Goal: Information Seeking & Learning: Learn about a topic

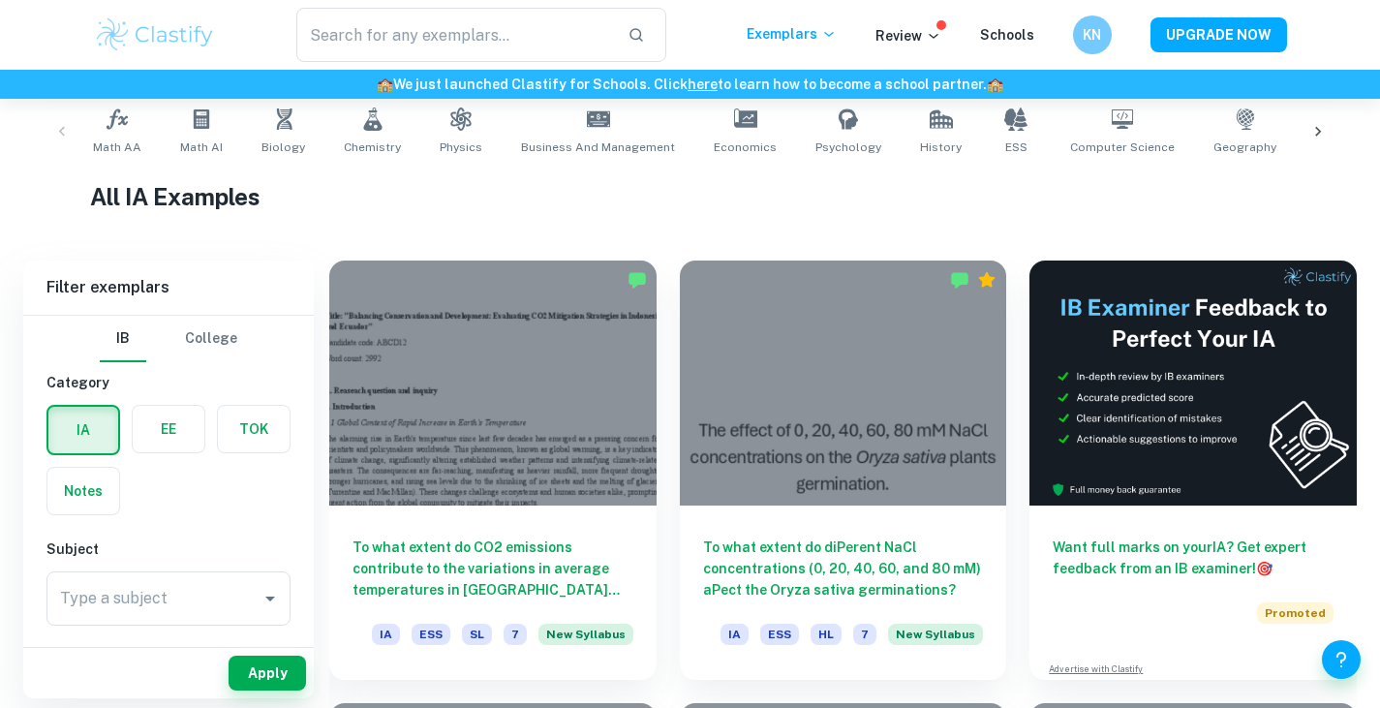
scroll to position [392, 0]
click at [252, 419] on label "button" at bounding box center [254, 429] width 72 height 46
click at [0, 0] on input "radio" at bounding box center [0, 0] width 0 height 0
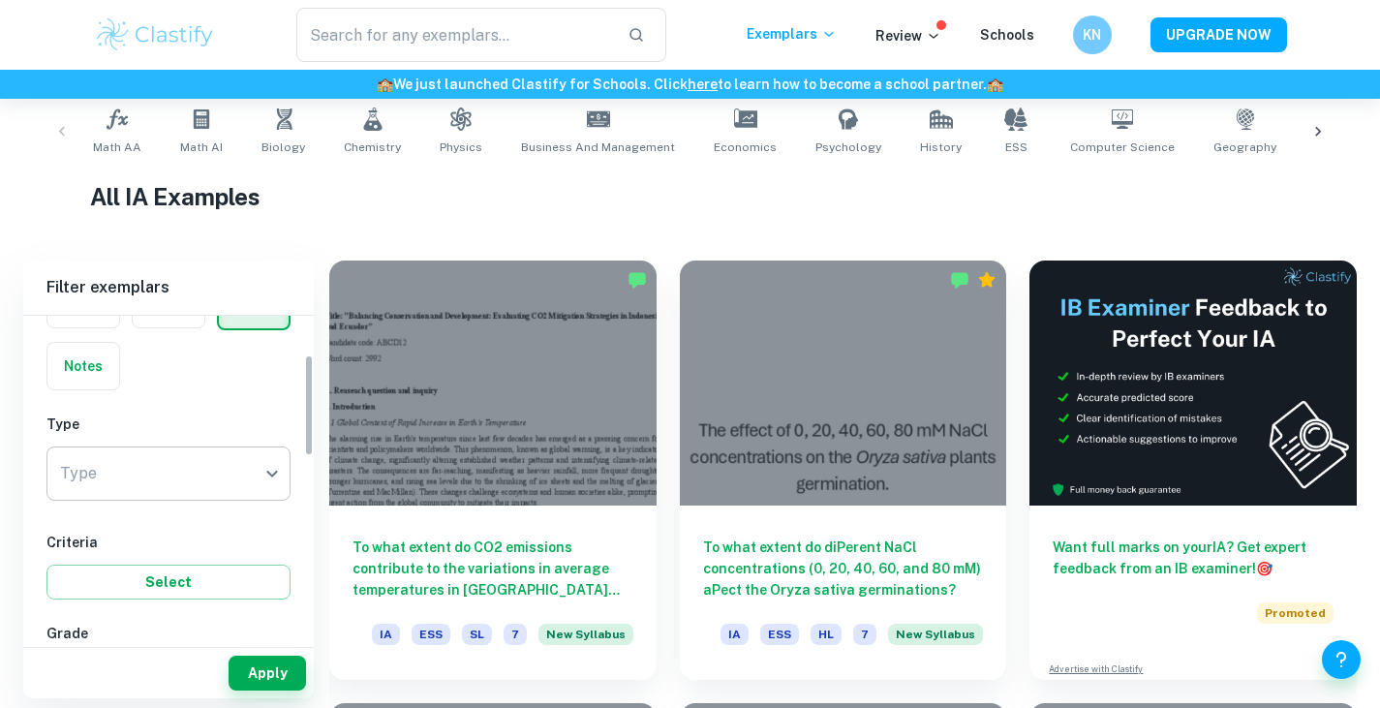
scroll to position [126, 0]
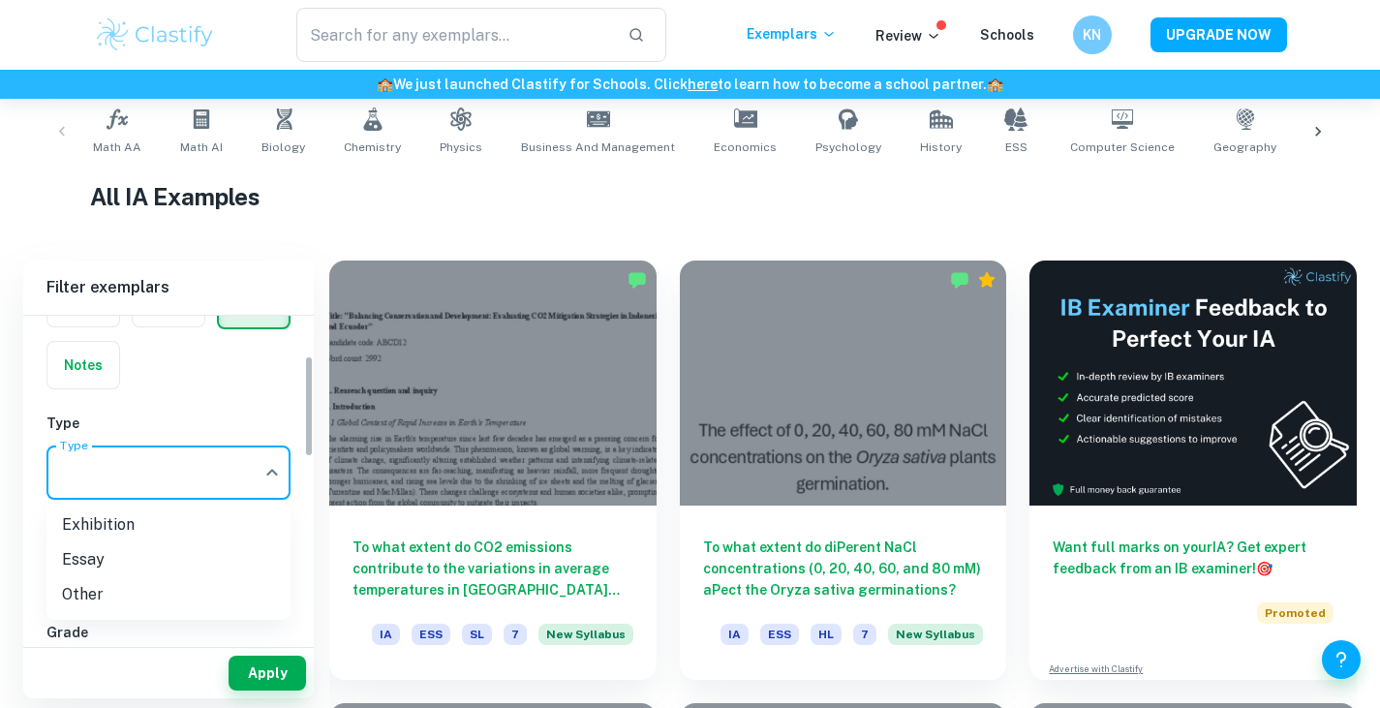
click at [244, 415] on body "We value your privacy We use cookies to enhance your browsing experience, serve…" at bounding box center [690, 61] width 1380 height 708
click at [260, 519] on li "Exhibition" at bounding box center [168, 525] width 244 height 35
type input "Exhibition"
click at [258, 668] on button "Apply" at bounding box center [267, 673] width 77 height 35
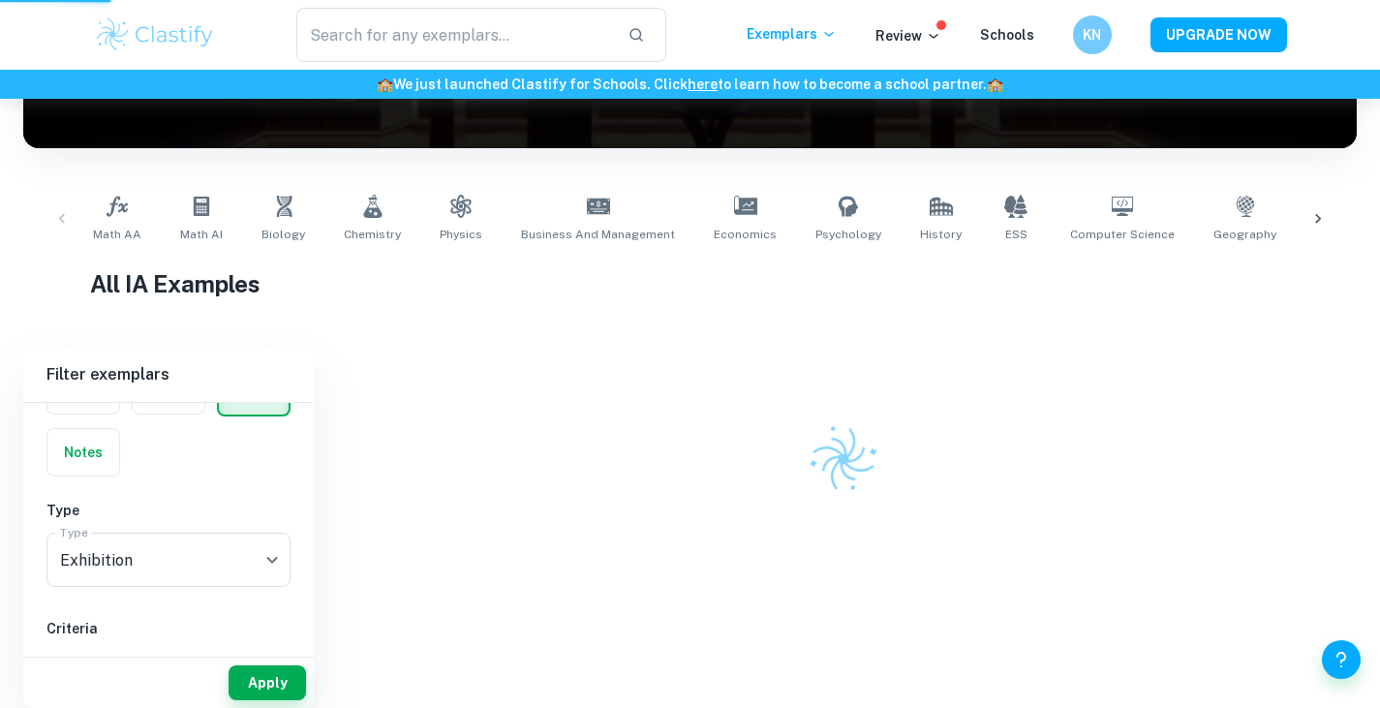
scroll to position [295, 0]
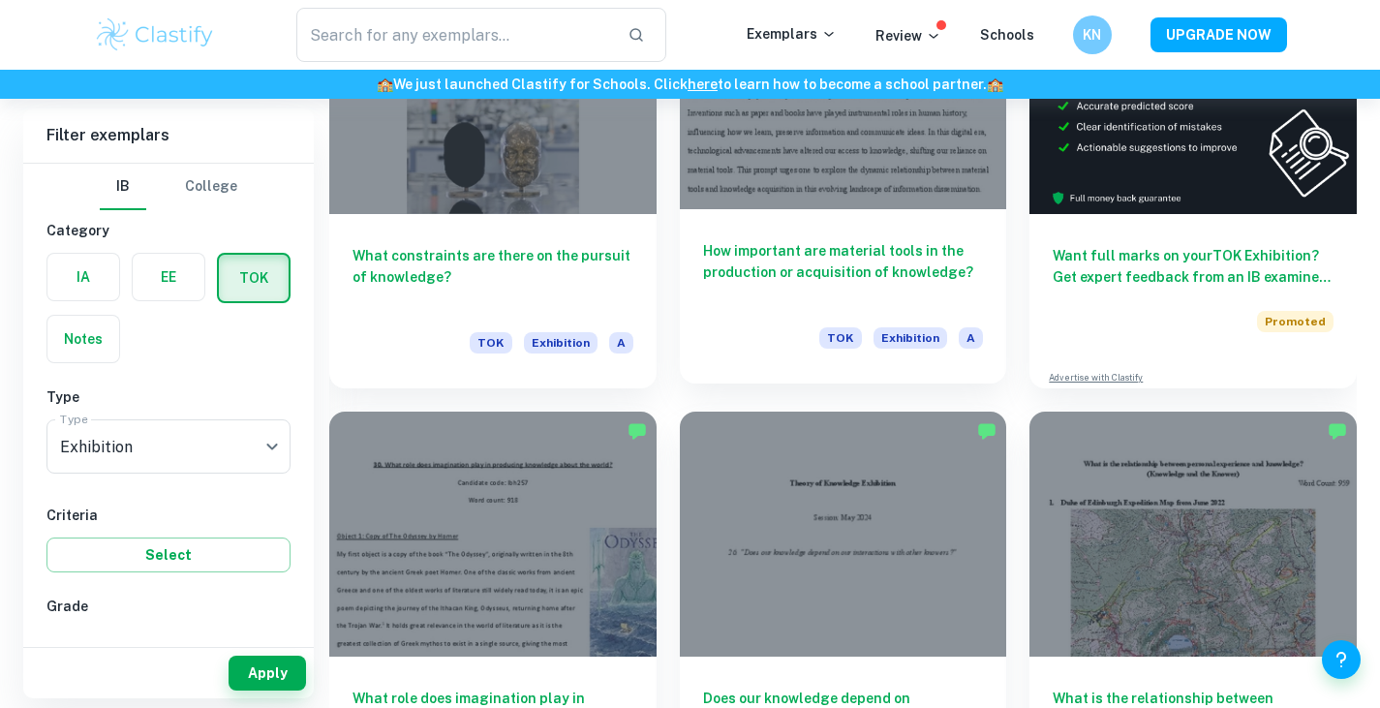
scroll to position [928, 0]
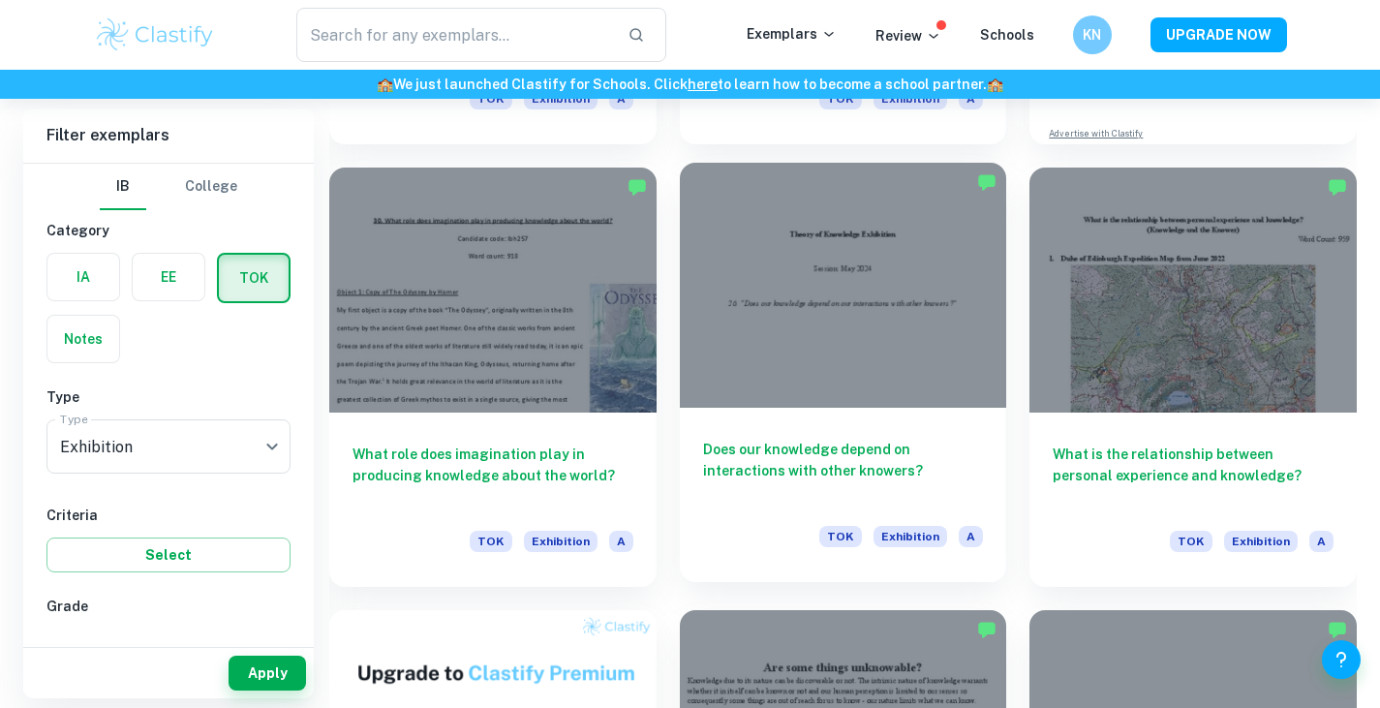
click at [799, 443] on h6 "Does our knowledge depend on interactions with other knowers?" at bounding box center [843, 471] width 281 height 64
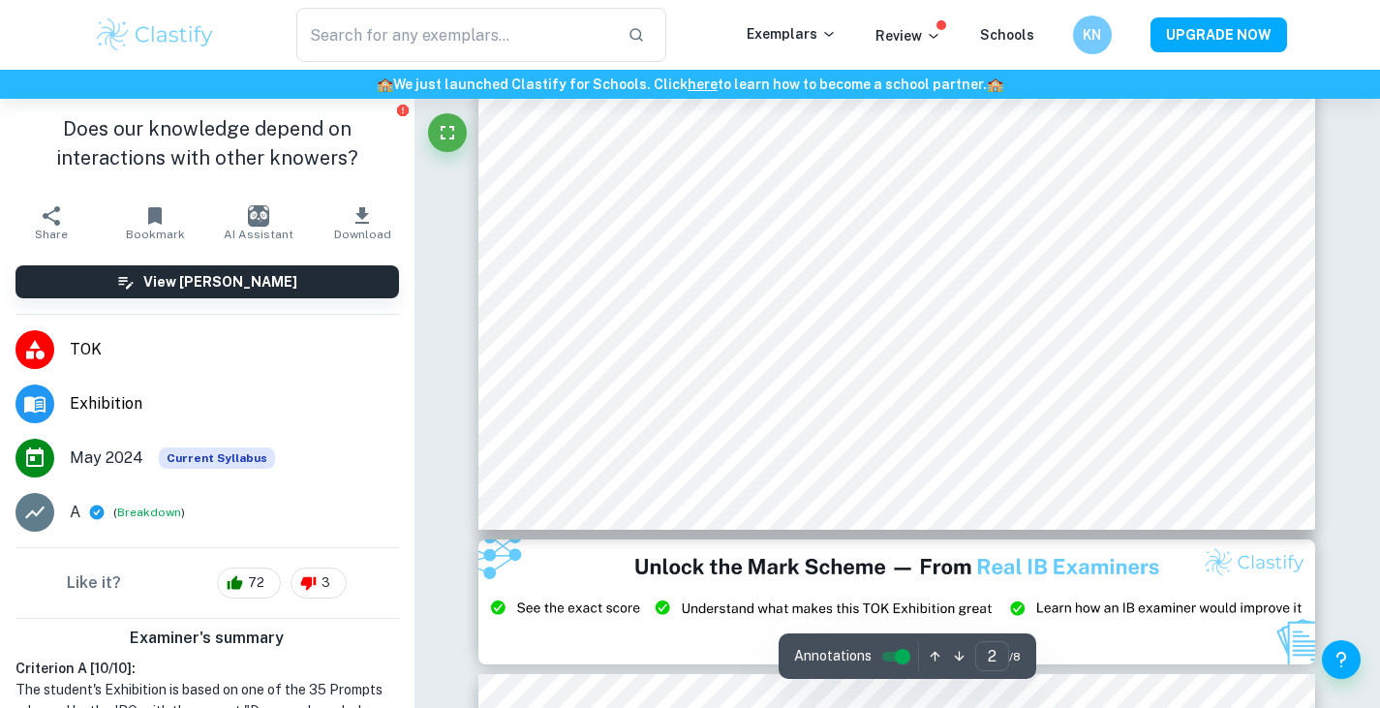
scroll to position [2430, 0]
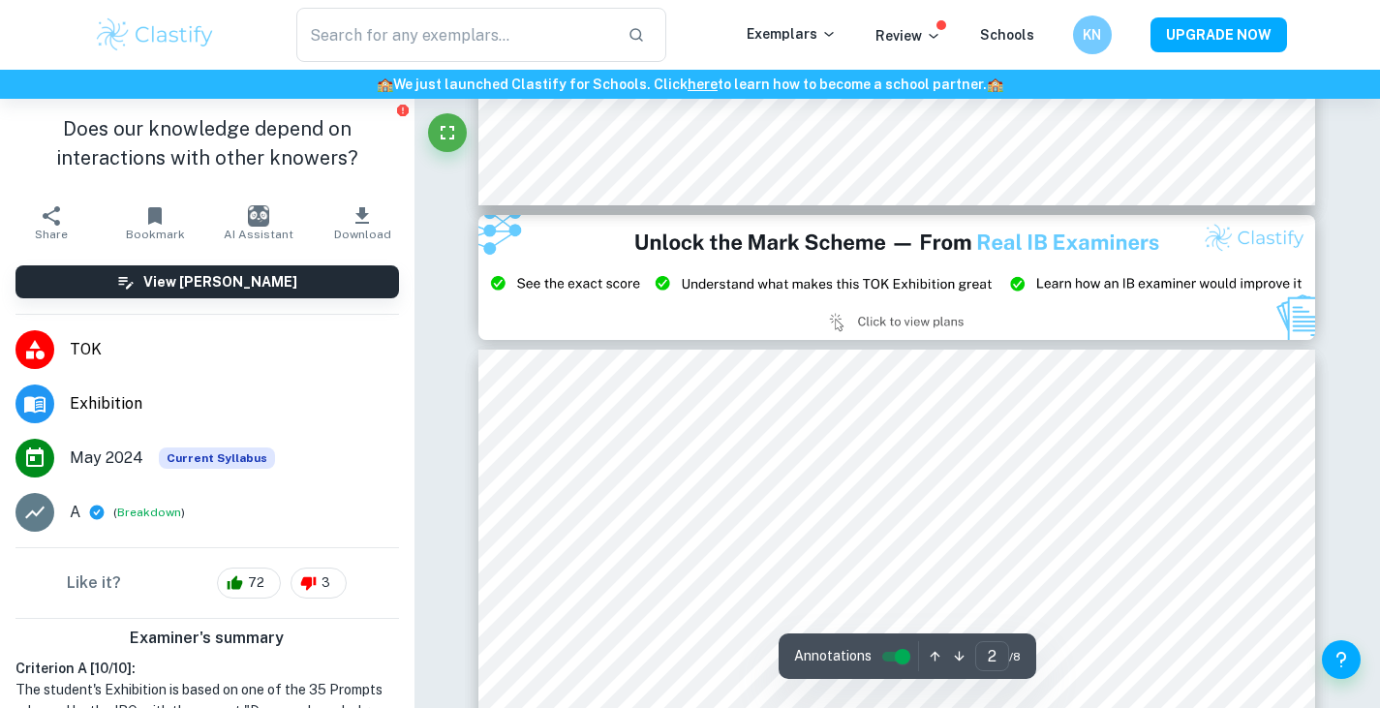
type input "3"
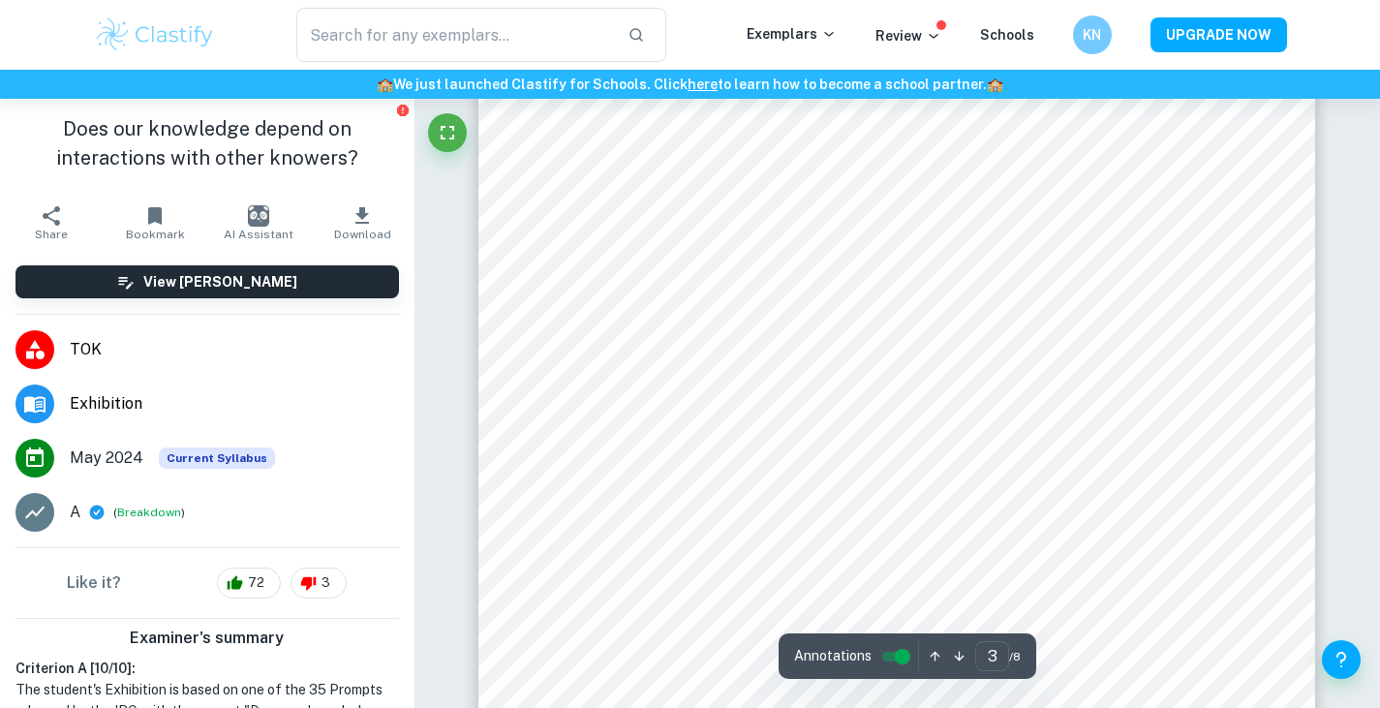
scroll to position [2826, 0]
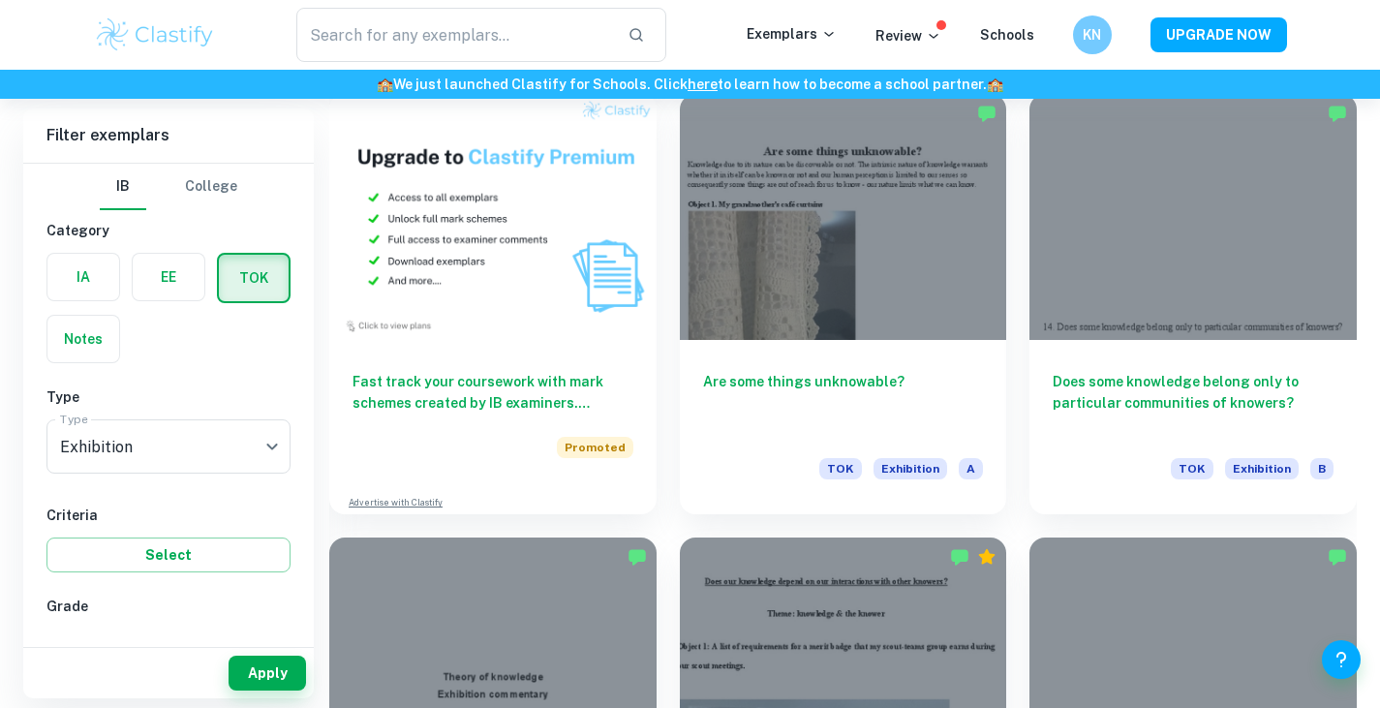
scroll to position [1445, 0]
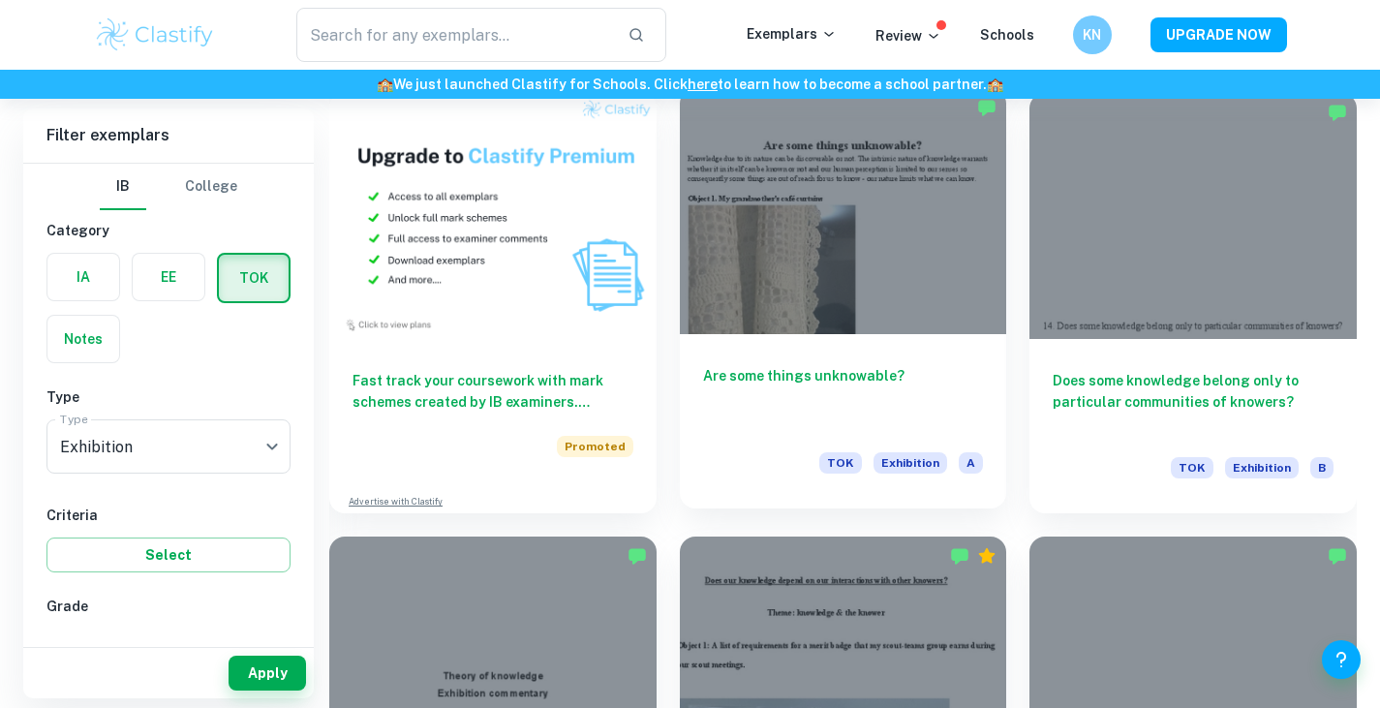
click at [851, 380] on h6 "Are some things unknowable?" at bounding box center [843, 397] width 281 height 64
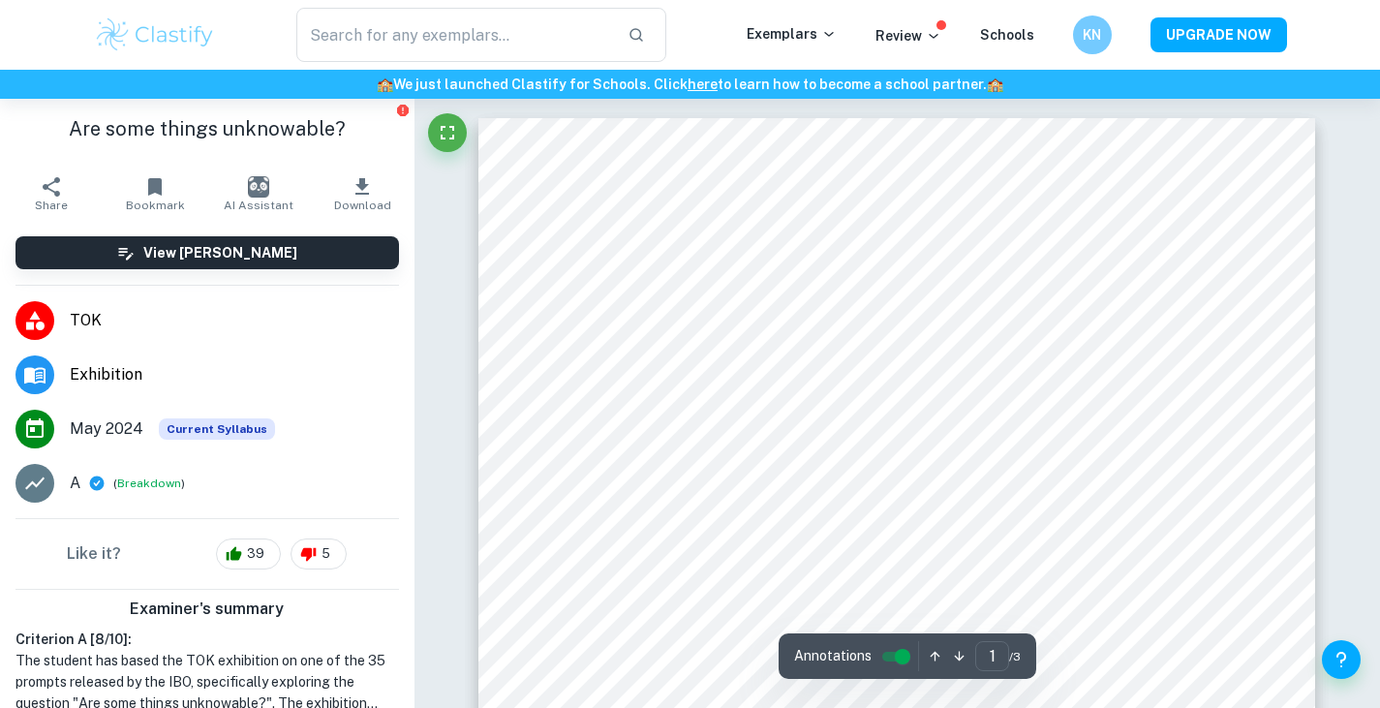
scroll to position [74, 0]
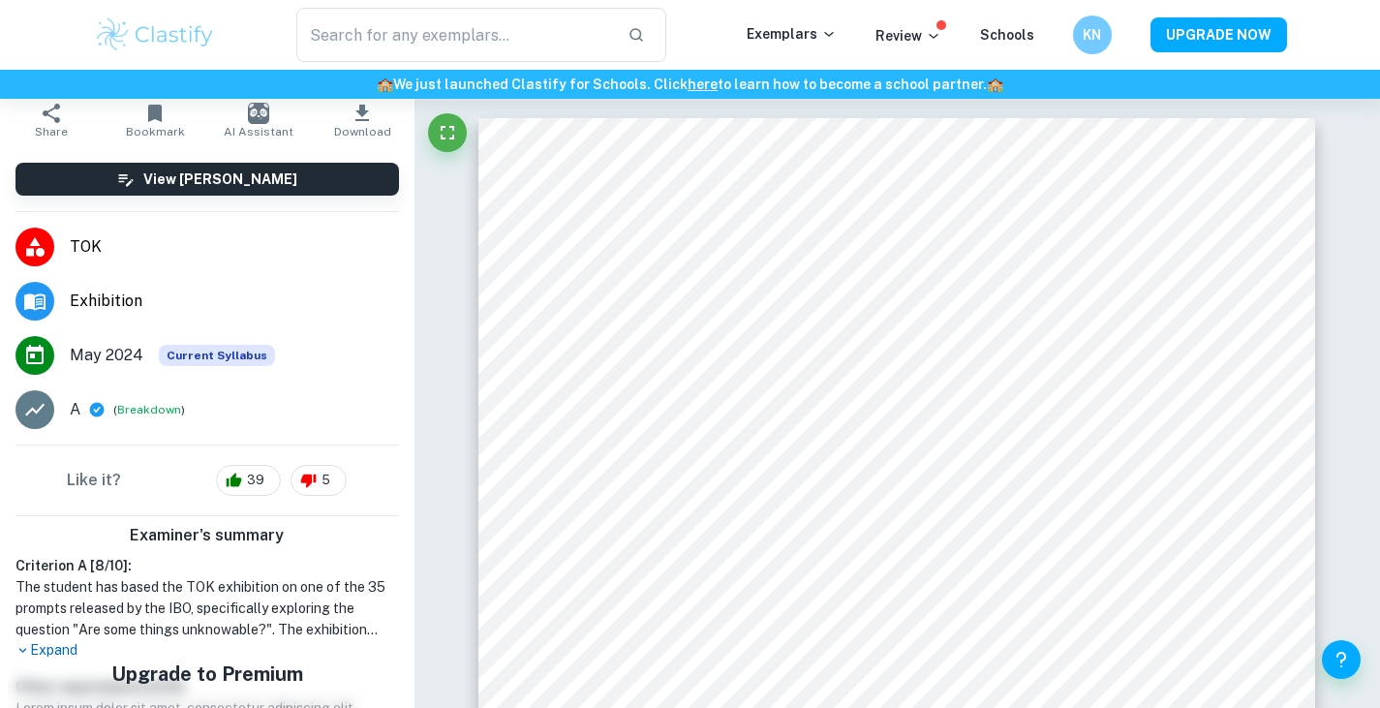
click at [35, 655] on p "Expand" at bounding box center [207, 650] width 384 height 20
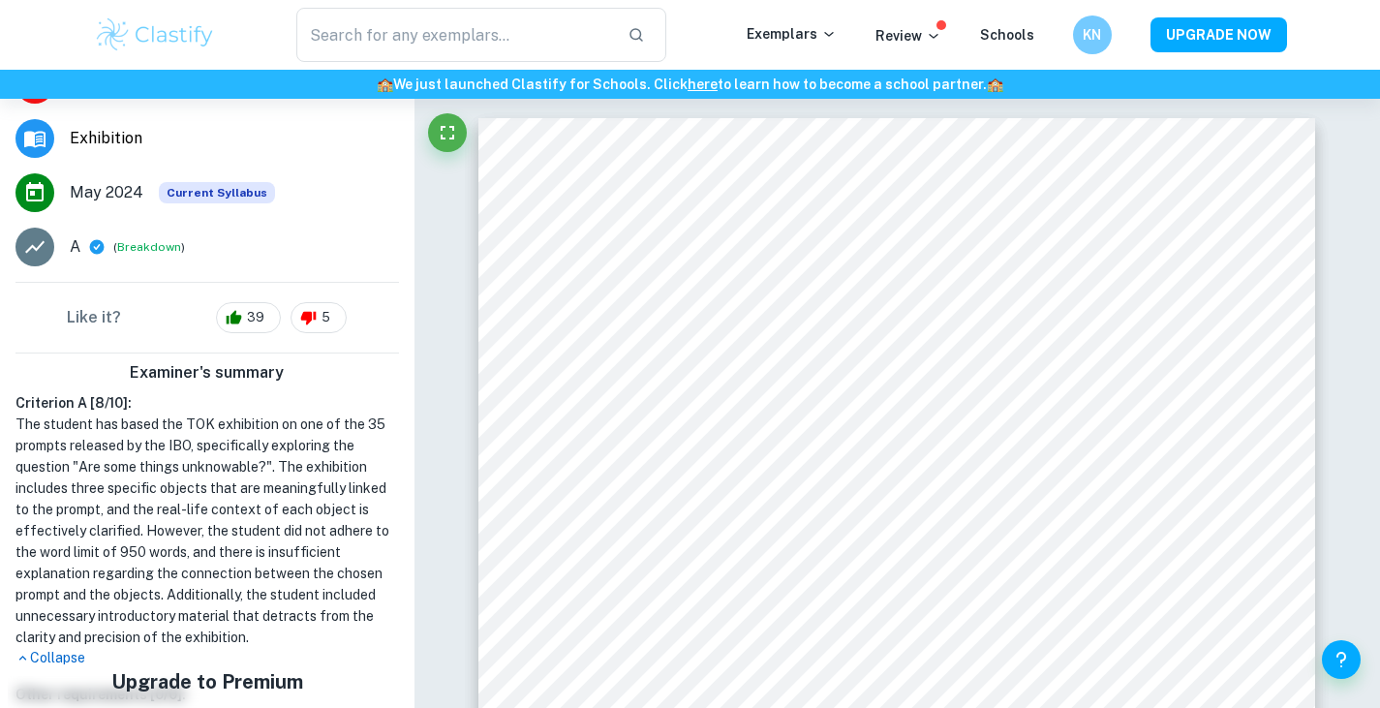
scroll to position [237, 0]
drag, startPoint x: 9, startPoint y: 435, endPoint x: 231, endPoint y: 427, distance: 222.0
click at [231, 427] on div "Criterion A [ 8 / 10 ]: The student has based the TOK exhibition on one of the …" at bounding box center [207, 529] width 399 height 276
click at [9, 435] on div "Criterion A [ 8 / 10 ]: The student has based the TOK exhibition on one of the …" at bounding box center [207, 529] width 399 height 276
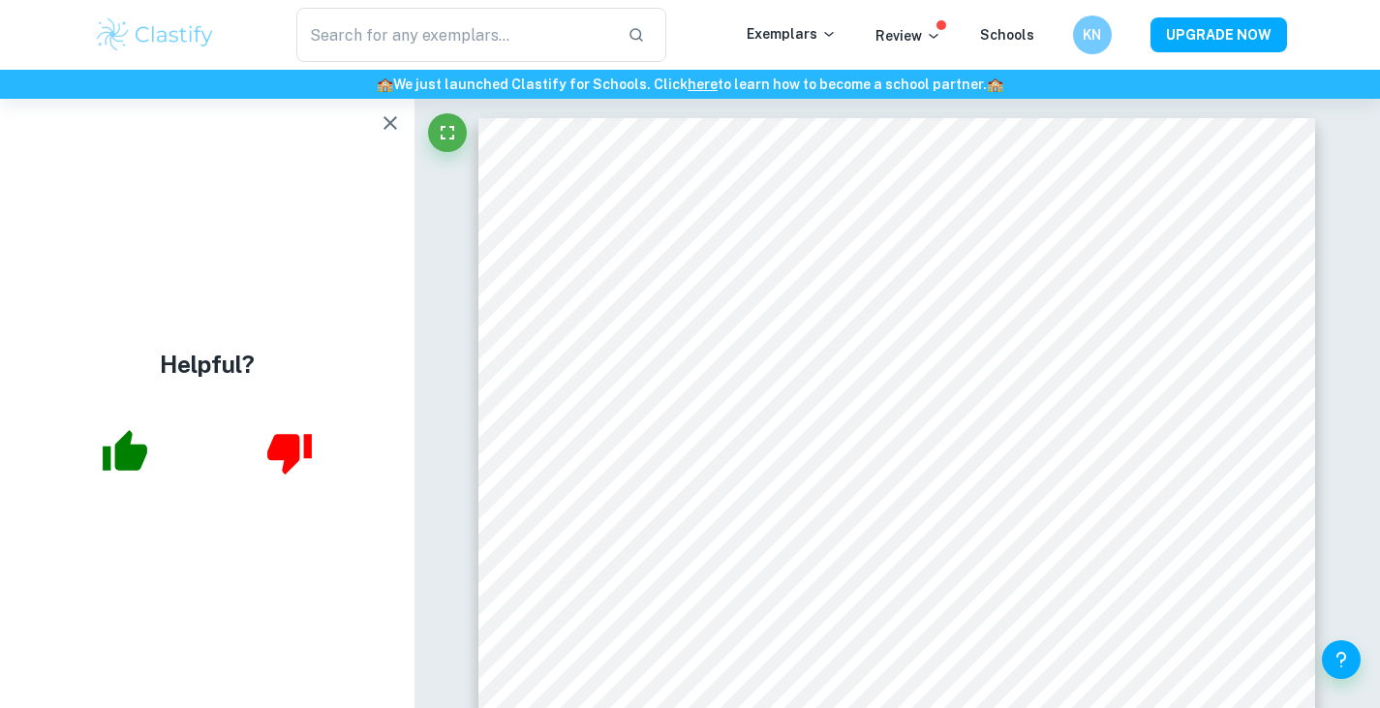
scroll to position [0, 0]
click at [386, 132] on icon "button" at bounding box center [390, 122] width 23 height 23
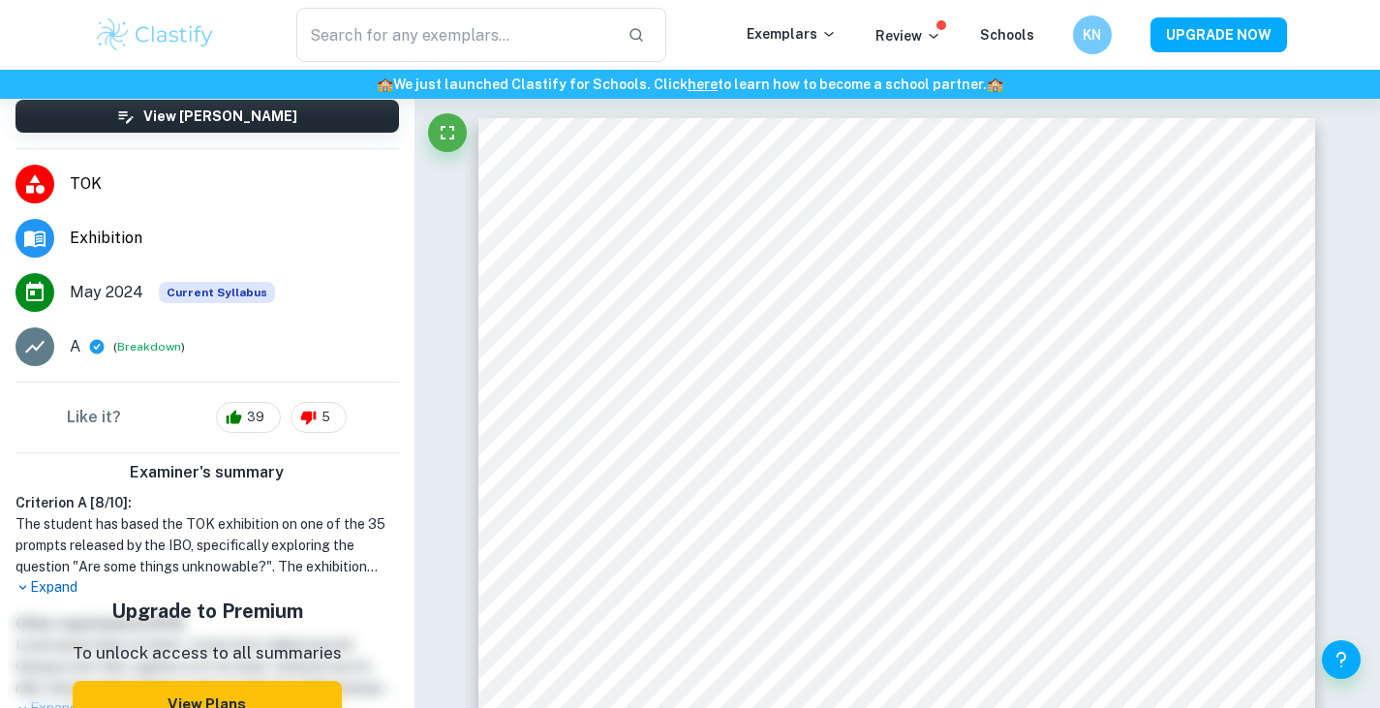
scroll to position [200, 0]
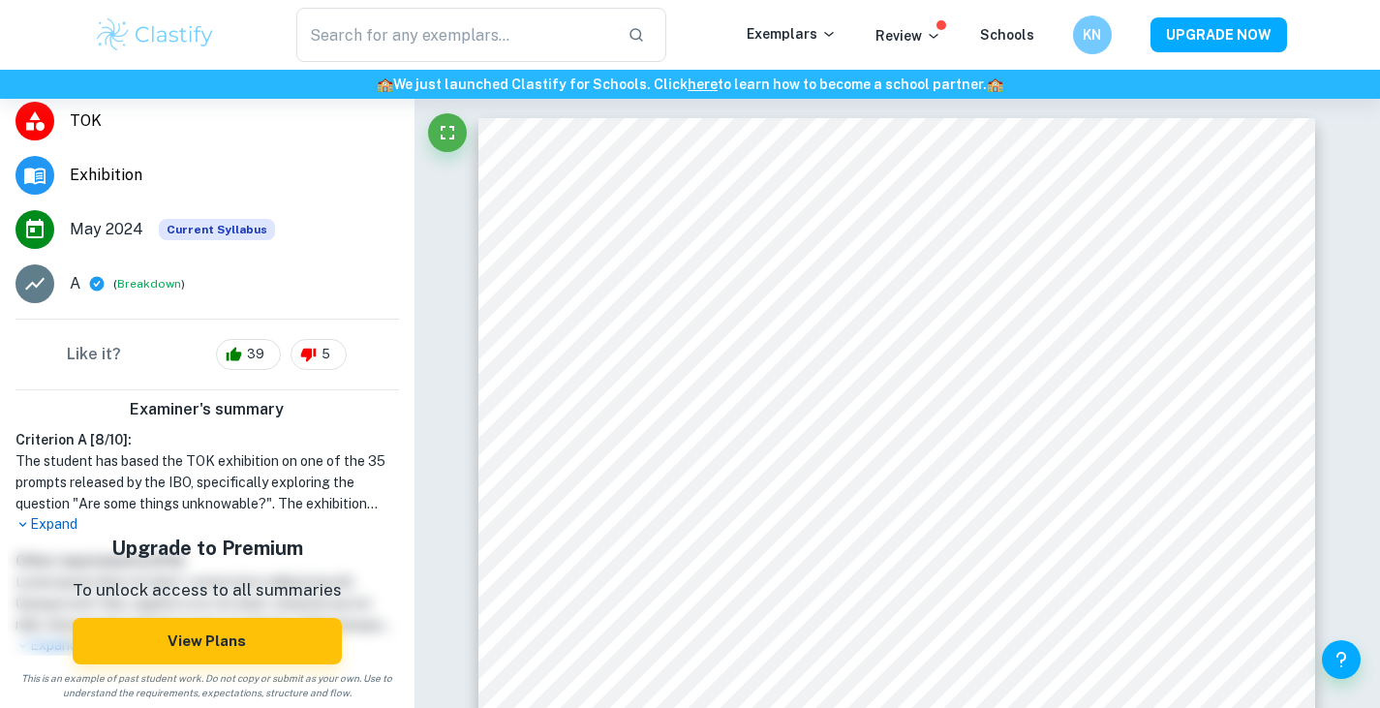
click at [44, 523] on p "Expand" at bounding box center [207, 524] width 384 height 20
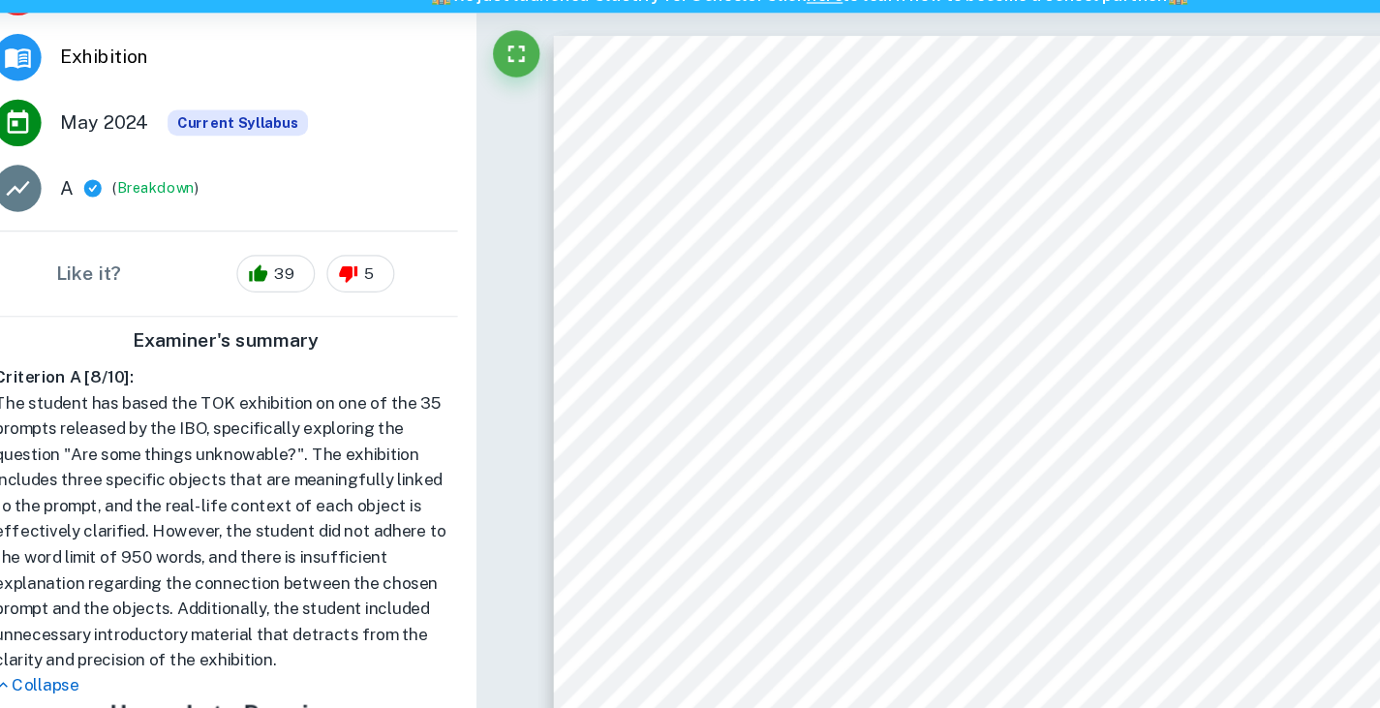
scroll to position [239, 0]
